Goal: Check status: Check status

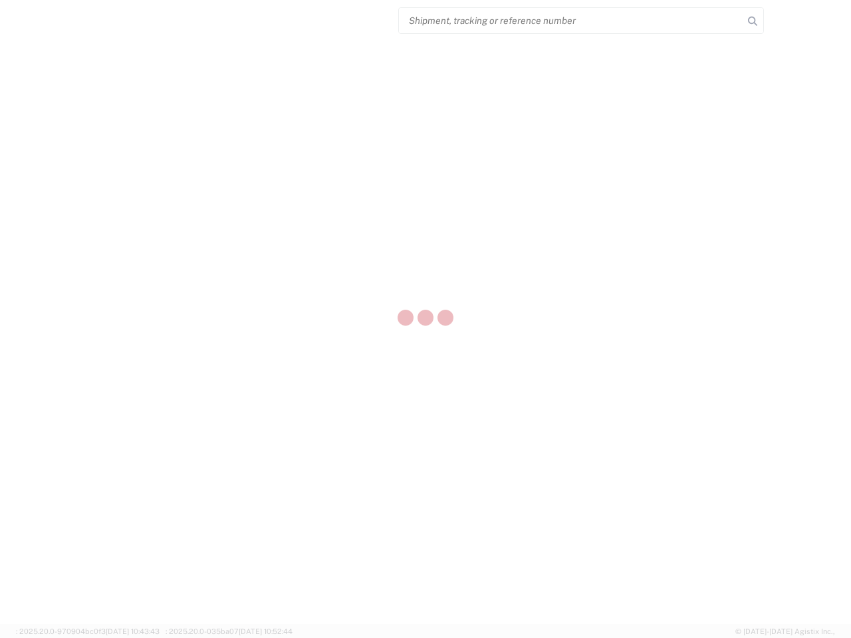
select select "US"
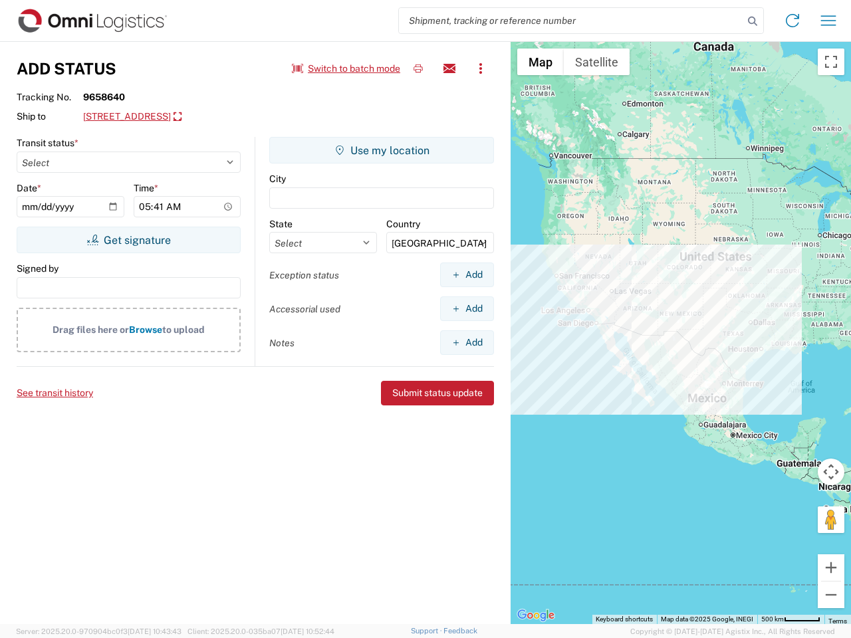
click at [571, 21] on input "search" at bounding box center [571, 20] width 344 height 25
click at [753, 21] on icon at bounding box center [752, 21] width 19 height 19
click at [793, 21] on icon at bounding box center [792, 20] width 21 height 21
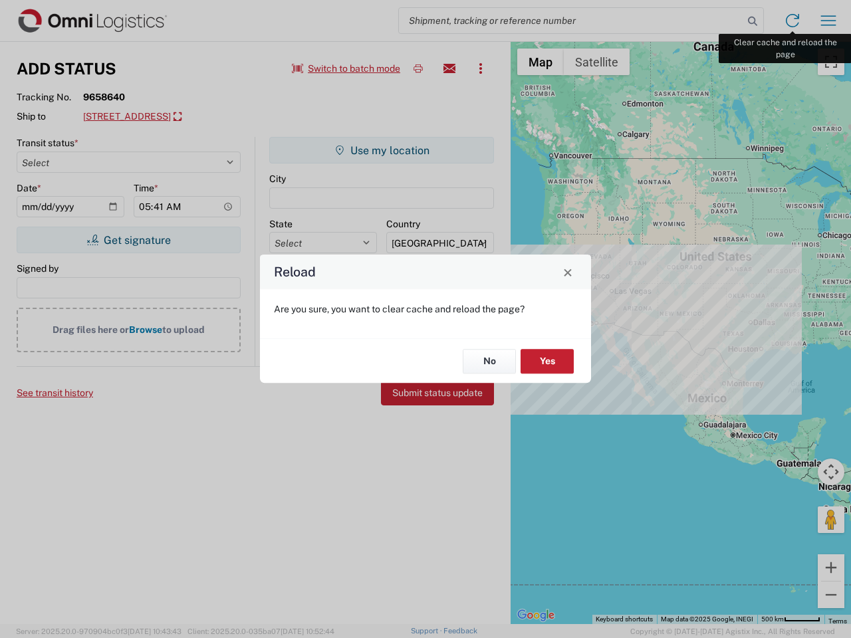
click at [828, 21] on div "Reload Are you sure, you want to clear cache and reload the page? No Yes" at bounding box center [425, 319] width 851 height 638
click at [346, 68] on div "Reload Are you sure, you want to clear cache and reload the page? No Yes" at bounding box center [425, 319] width 851 height 638
click at [418, 68] on div "Reload Are you sure, you want to clear cache and reload the page? No Yes" at bounding box center [425, 319] width 851 height 638
click at [449, 68] on div "Reload Are you sure, you want to clear cache and reload the page? No Yes" at bounding box center [425, 319] width 851 height 638
click at [481, 68] on div "Reload Are you sure, you want to clear cache and reload the page? No Yes" at bounding box center [425, 319] width 851 height 638
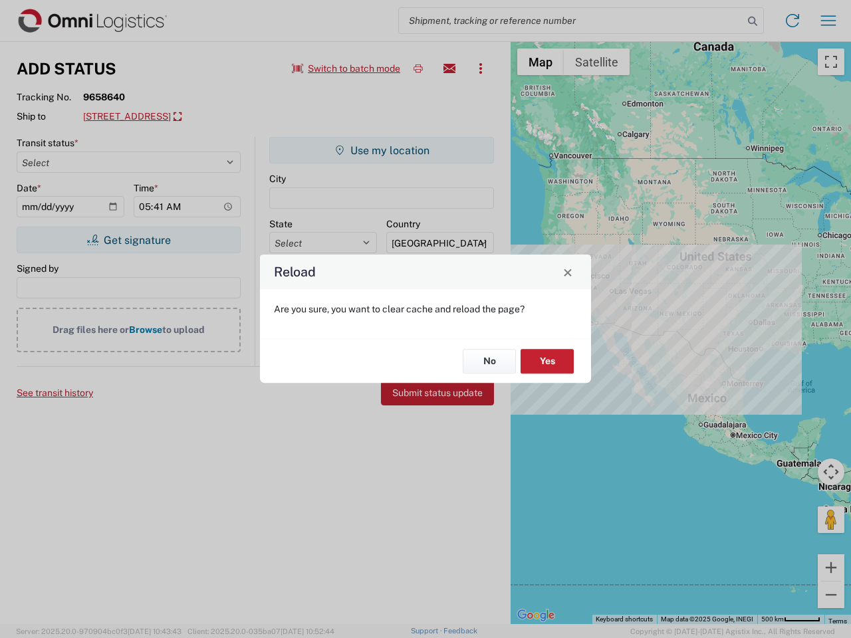
click at [189, 117] on div "Reload Are you sure, you want to clear cache and reload the page? No Yes" at bounding box center [425, 319] width 851 height 638
click at [128, 240] on div "Reload Are you sure, you want to clear cache and reload the page? No Yes" at bounding box center [425, 319] width 851 height 638
